Goal: Navigation & Orientation: Find specific page/section

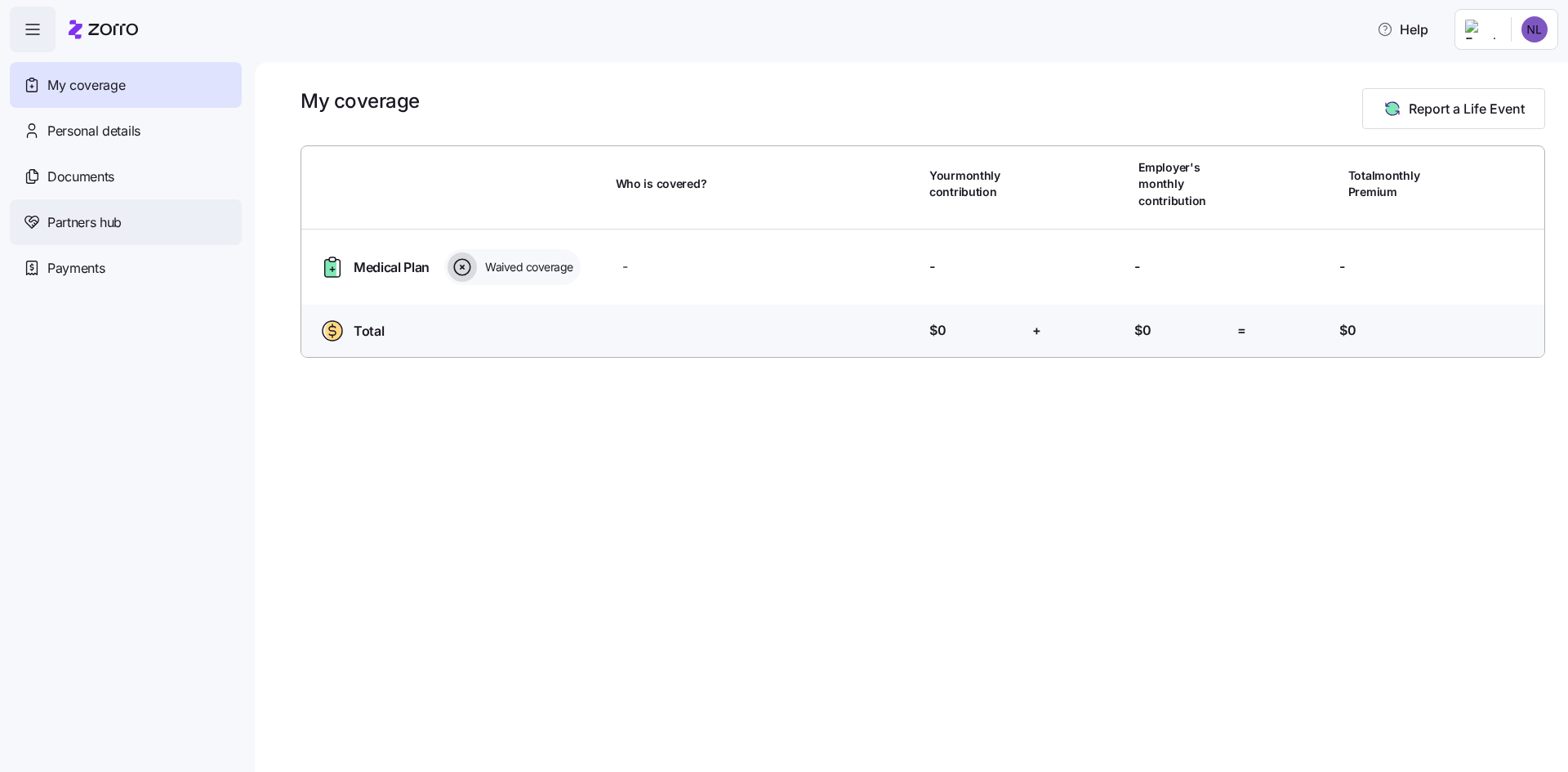
click at [122, 233] on span "Partners hub" at bounding box center [85, 223] width 75 height 21
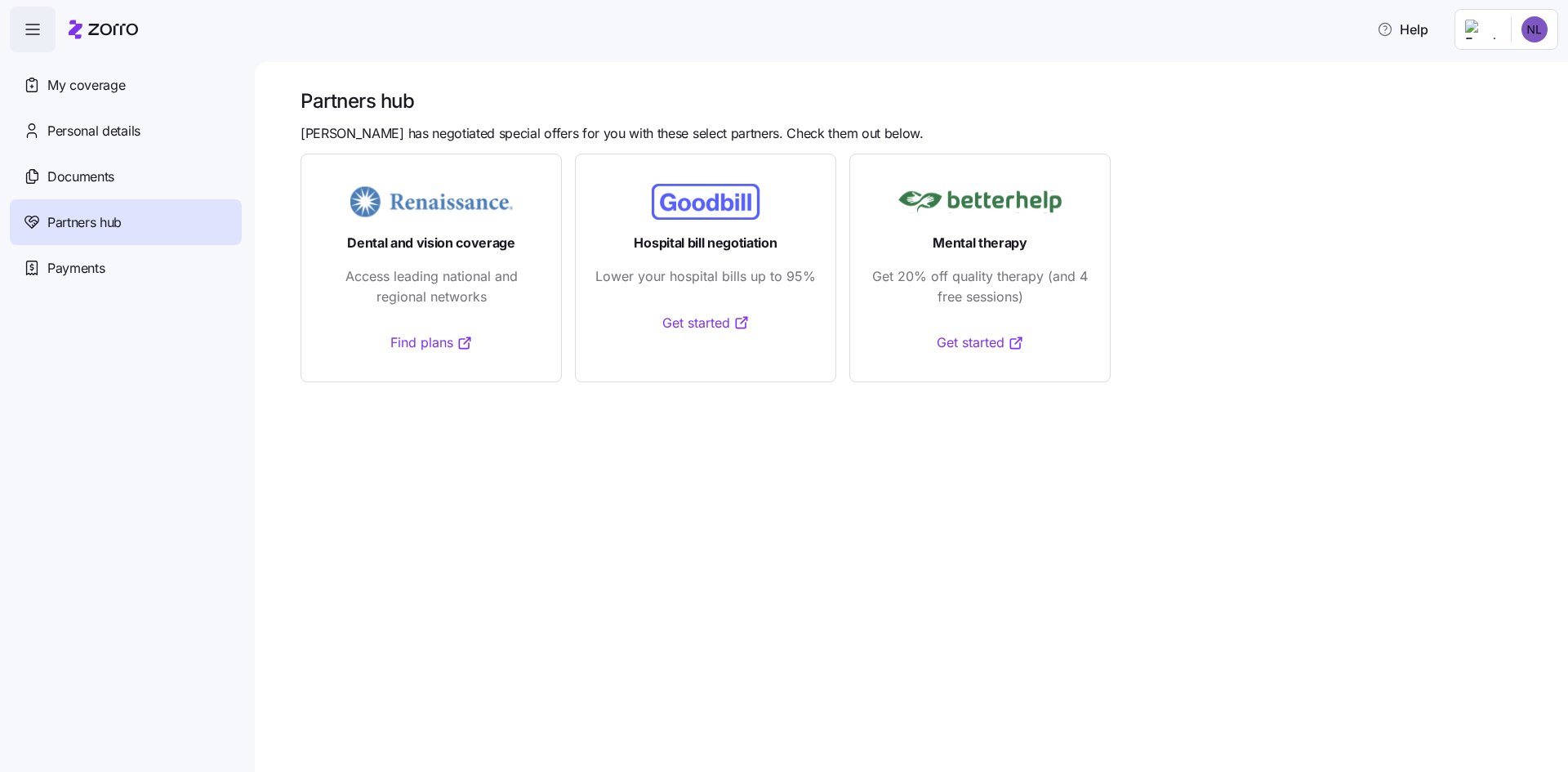
click at [705, 98] on div "Partners hub [PERSON_NAME] has negotiated special offers for you with these sel…" at bounding box center [912, 418] width 1314 height 710
